Goal: Task Accomplishment & Management: Manage account settings

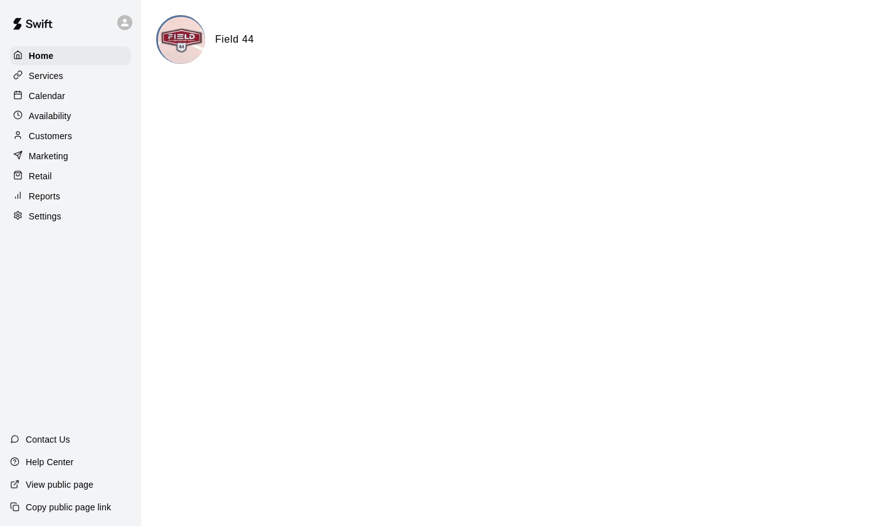
click at [57, 99] on p "Calendar" at bounding box center [47, 96] width 36 height 13
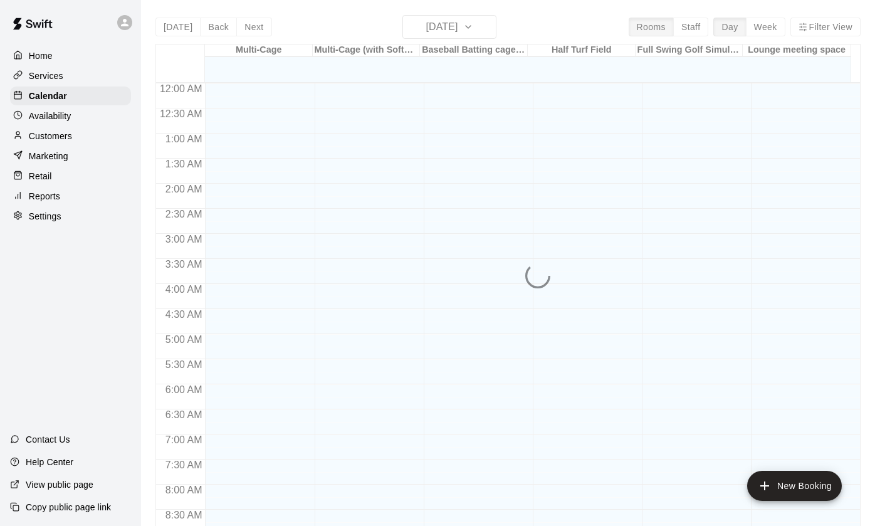
scroll to position [708, 0]
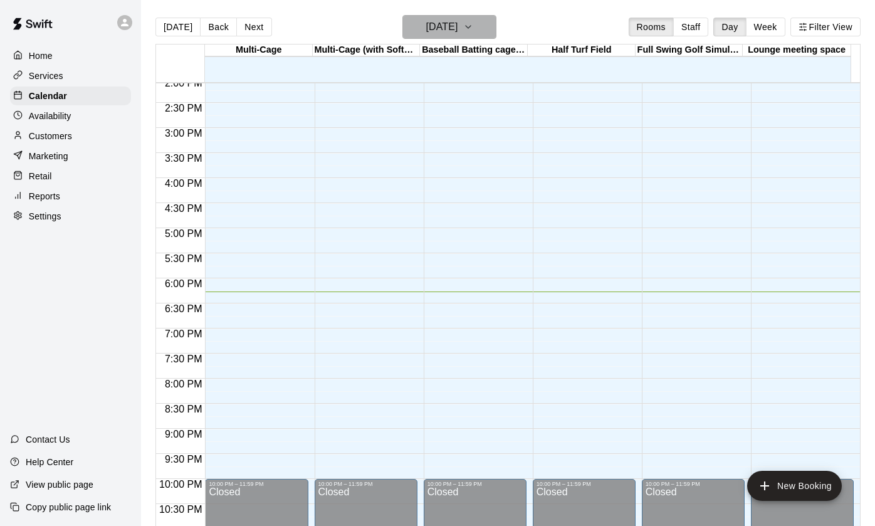
click at [446, 29] on h6 "[DATE]" at bounding box center [442, 27] width 32 height 18
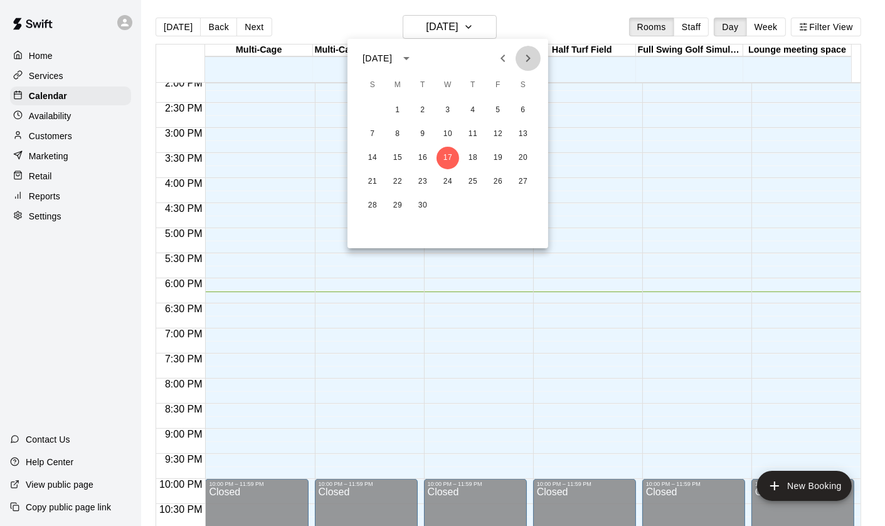
click at [533, 60] on icon "Next month" at bounding box center [528, 58] width 15 height 15
click at [519, 156] on button "18" at bounding box center [523, 158] width 23 height 23
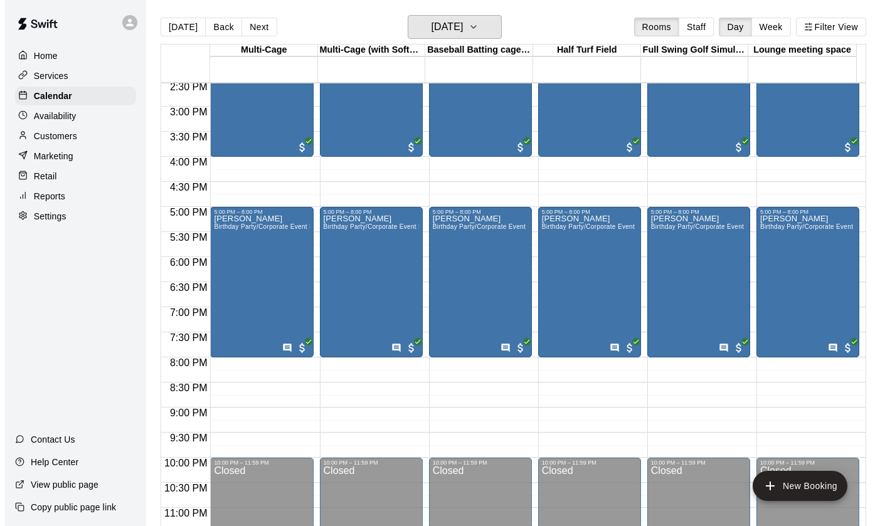
scroll to position [746, 0]
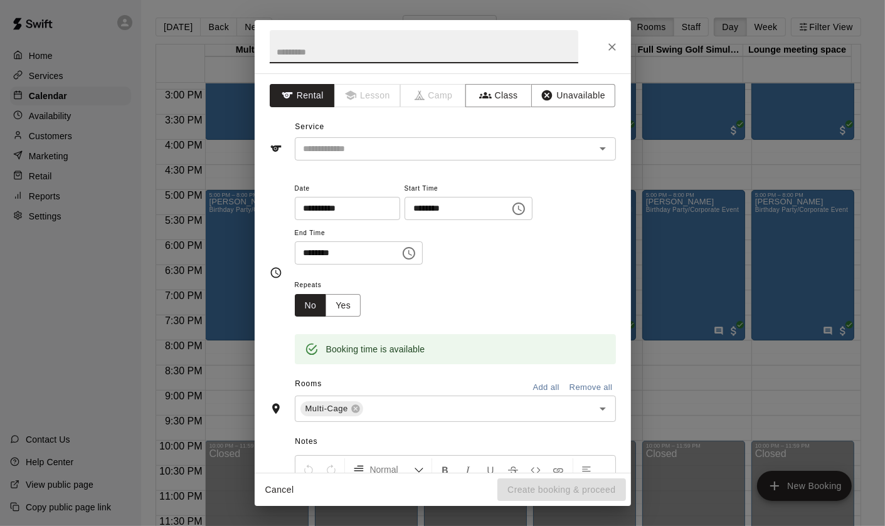
click at [558, 90] on button "Unavailable" at bounding box center [573, 95] width 84 height 23
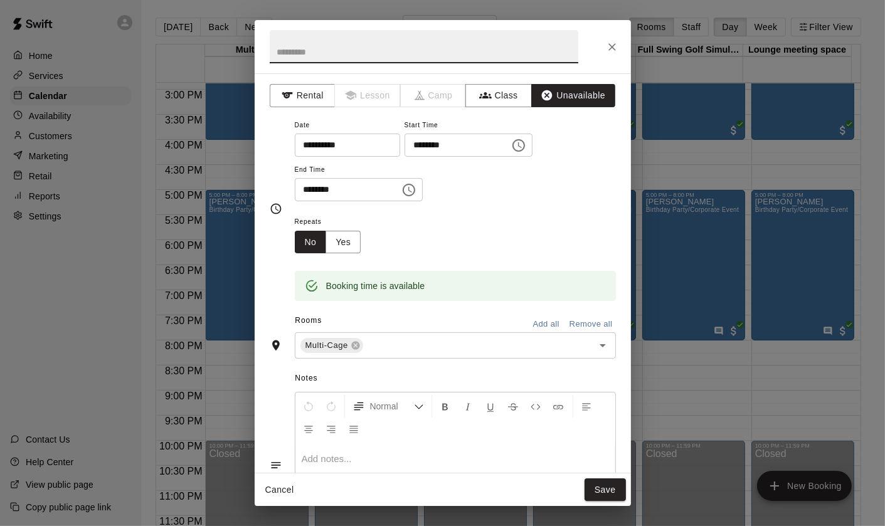
click at [417, 51] on input "text" at bounding box center [424, 46] width 309 height 33
type input "**********"
click at [416, 191] on icon "Choose time, selected time is 9:00 PM" at bounding box center [408, 189] width 15 height 15
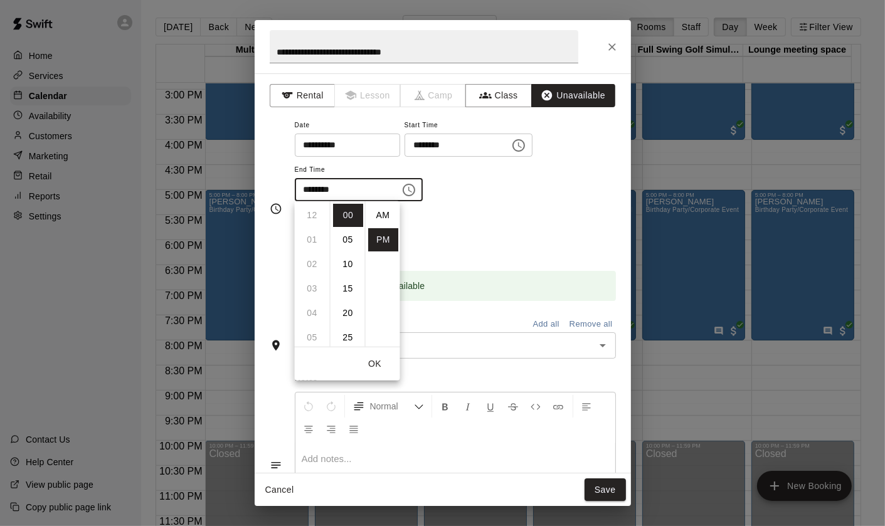
scroll to position [23, 0]
click at [312, 264] on li "11" at bounding box center [312, 264] width 30 height 23
click at [346, 239] on li "30" at bounding box center [348, 236] width 30 height 23
type input "********"
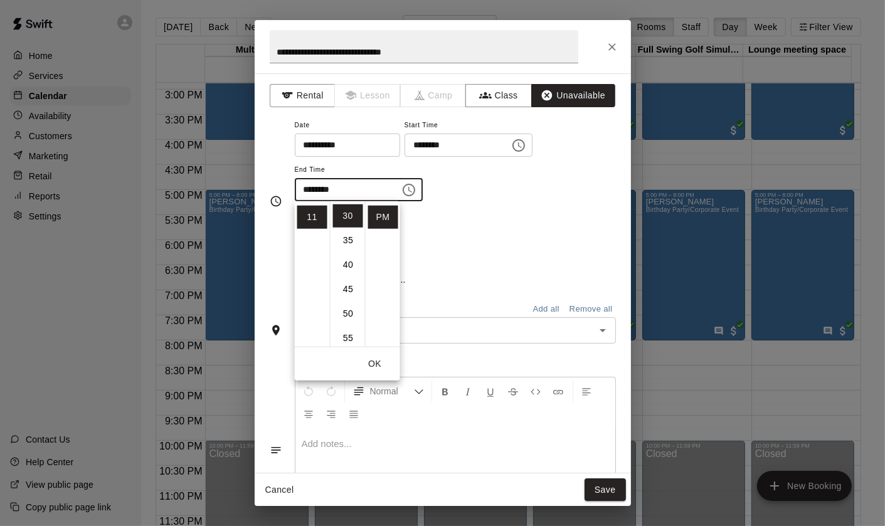
scroll to position [147, 0]
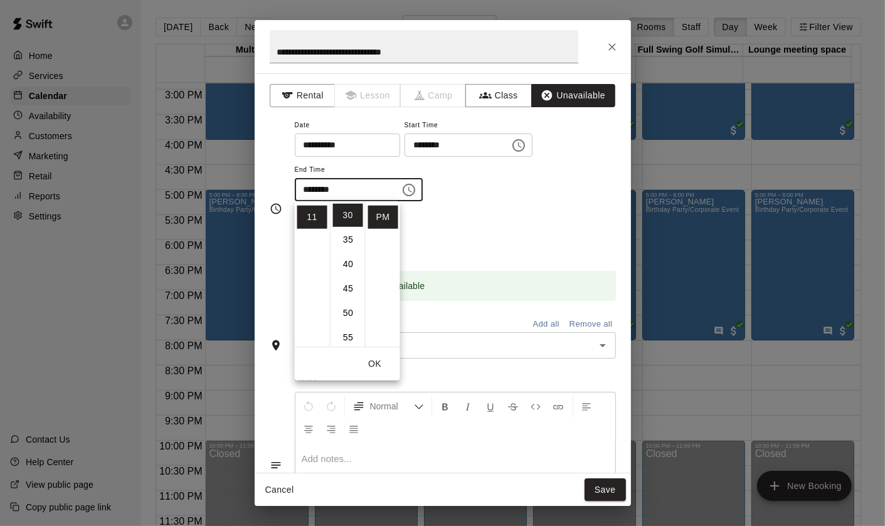
click at [509, 224] on div "Repeats No Yes" at bounding box center [455, 234] width 321 height 40
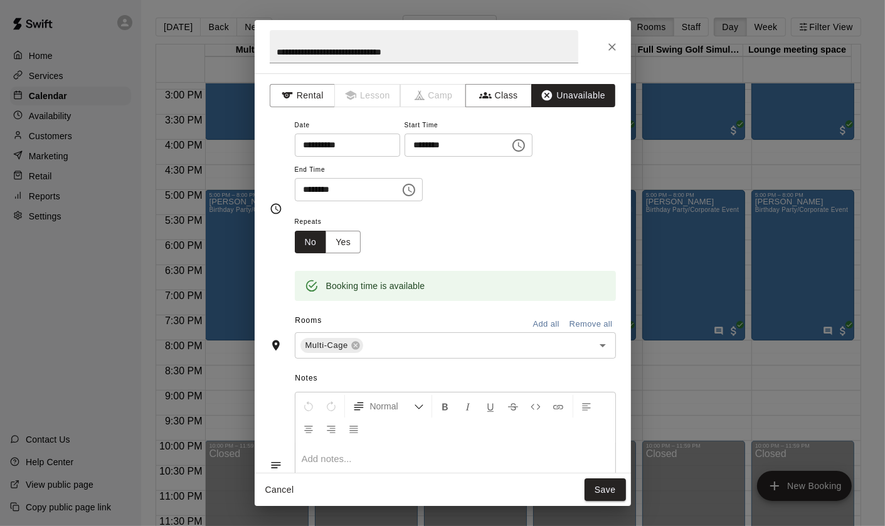
click at [541, 322] on button "Add all" at bounding box center [546, 324] width 40 height 19
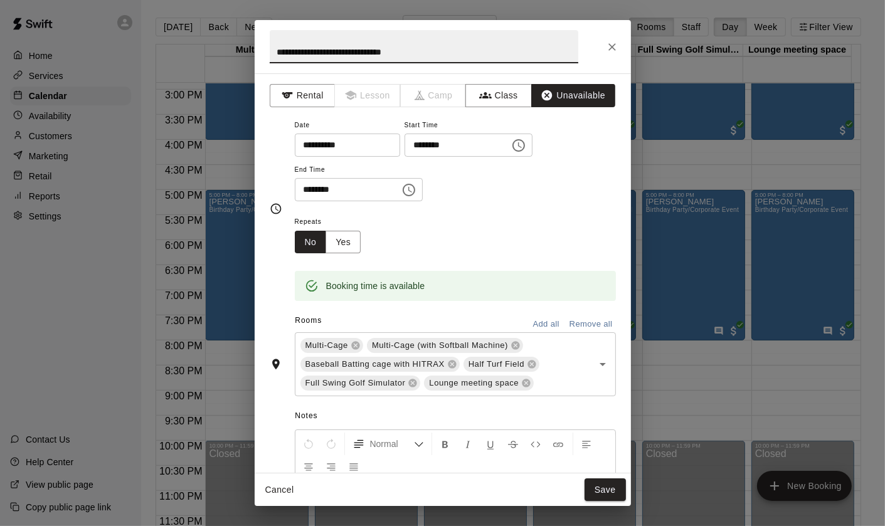
drag, startPoint x: 429, startPoint y: 52, endPoint x: 256, endPoint y: 56, distance: 173.1
click at [255, 56] on h2 "**********" at bounding box center [424, 46] width 339 height 53
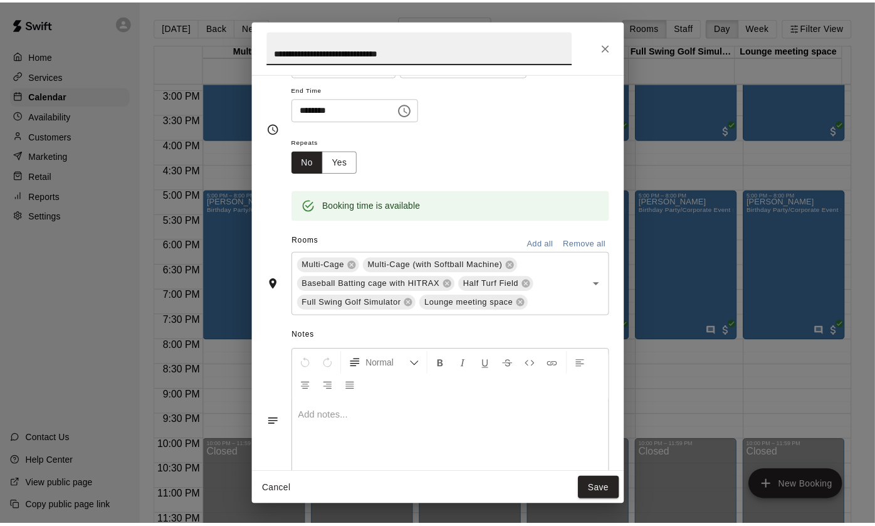
scroll to position [125, 0]
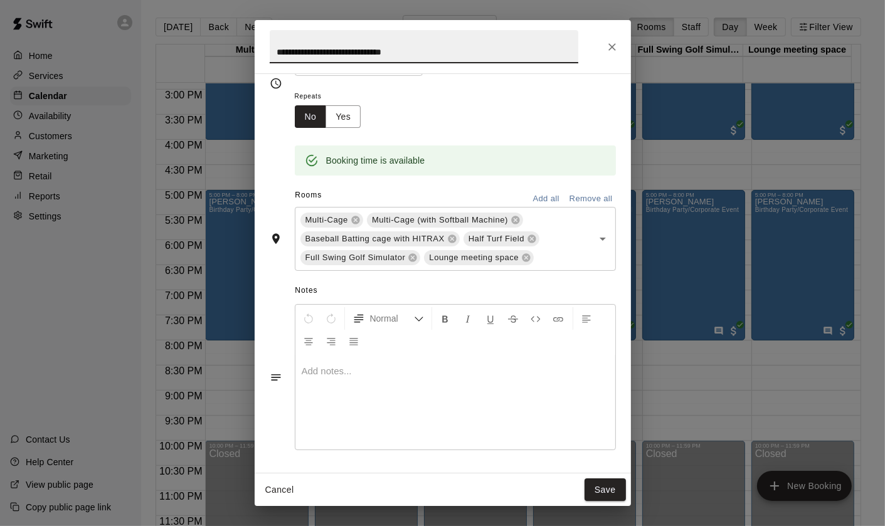
click at [615, 492] on button "Save" at bounding box center [604, 490] width 41 height 23
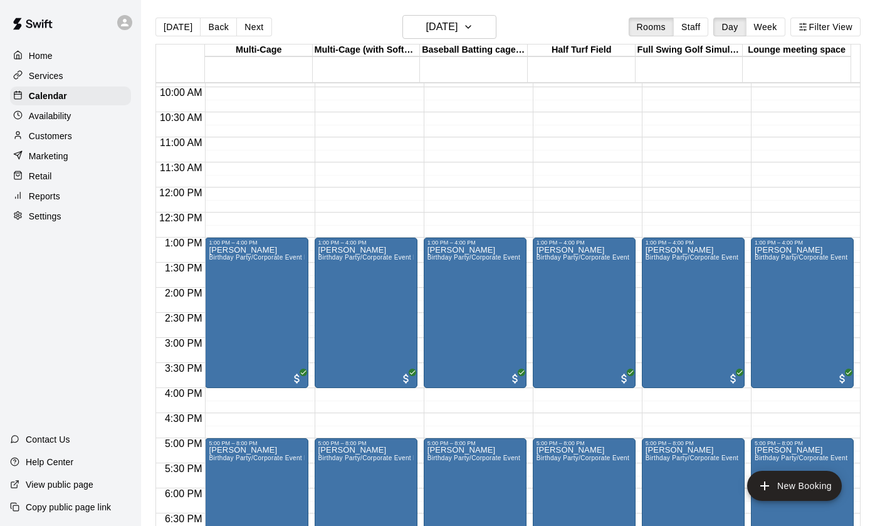
scroll to position [495, 0]
